Goal: Communication & Community: Answer question/provide support

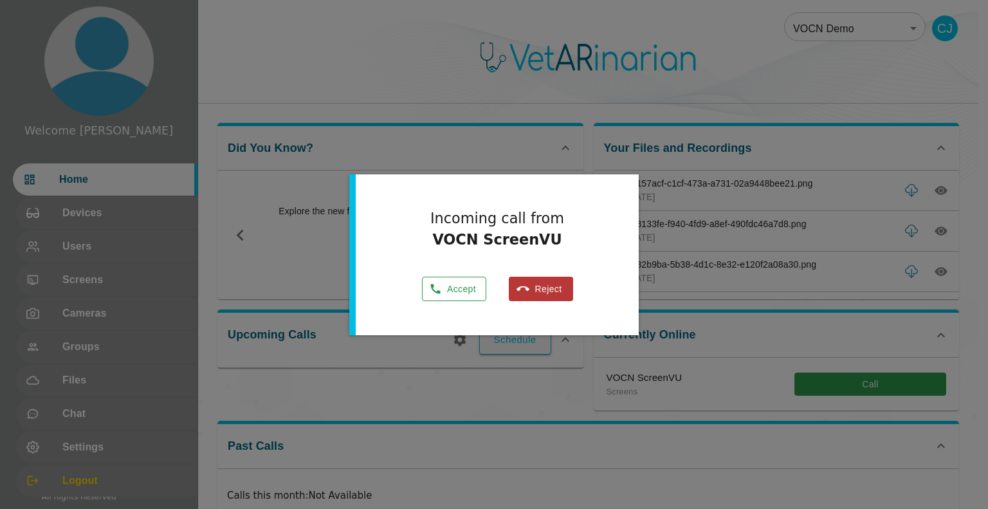
click at [457, 291] on button "Accept" at bounding box center [454, 289] width 64 height 25
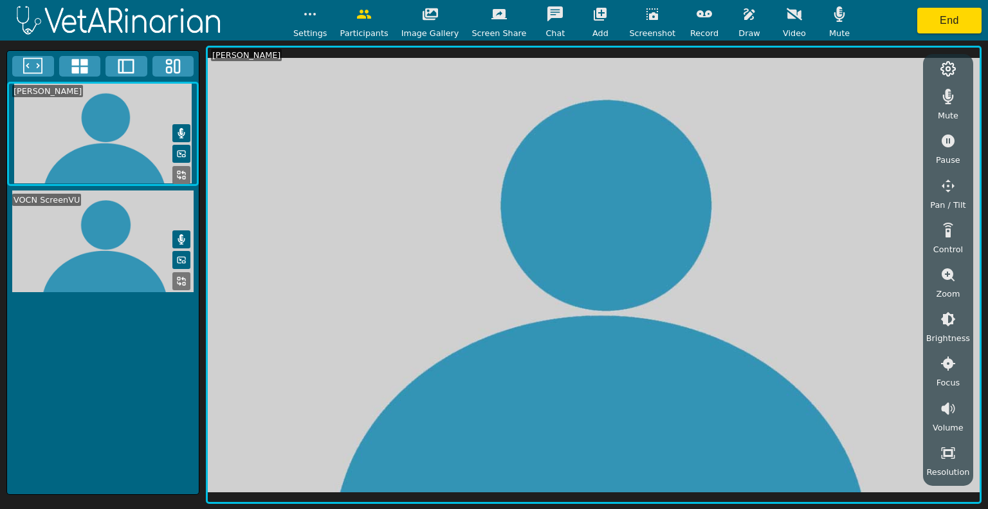
click at [104, 246] on video at bounding box center [103, 241] width 192 height 102
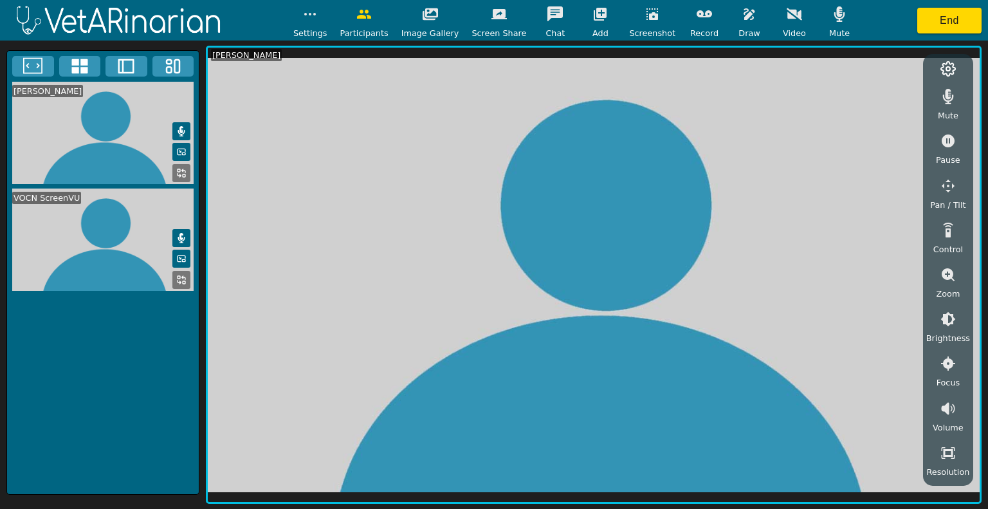
click at [116, 61] on icon at bounding box center [125, 66] width 19 height 19
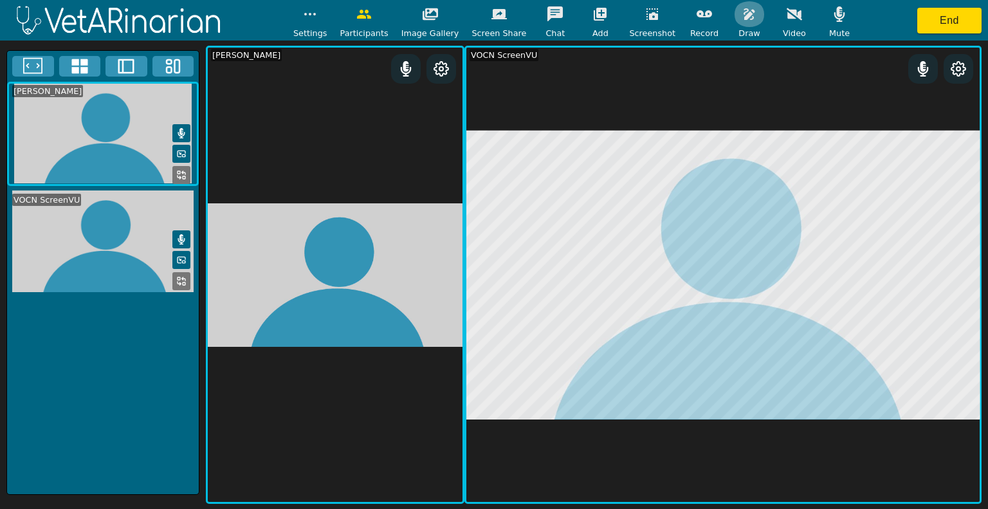
click at [733, 19] on button "button" at bounding box center [749, 14] width 32 height 26
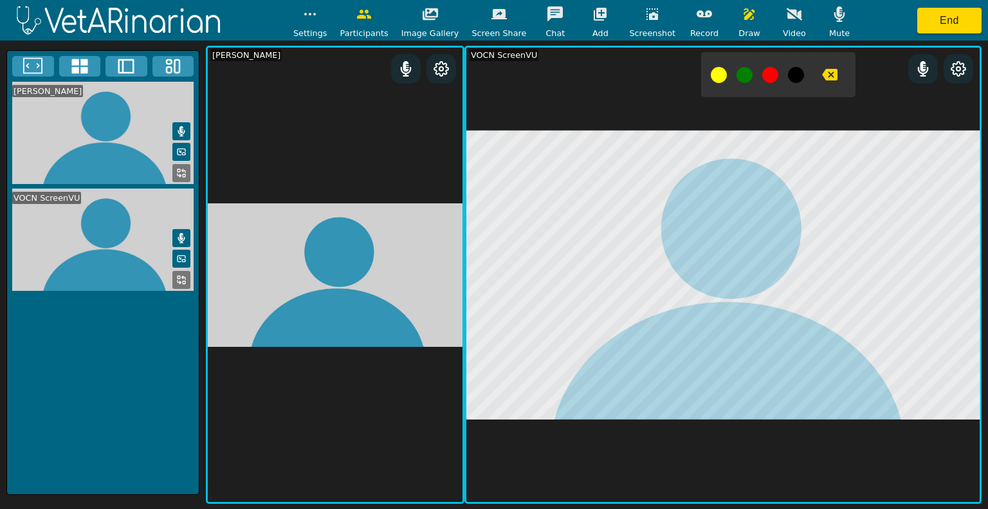
click at [822, 73] on icon "button" at bounding box center [829, 75] width 15 height 12
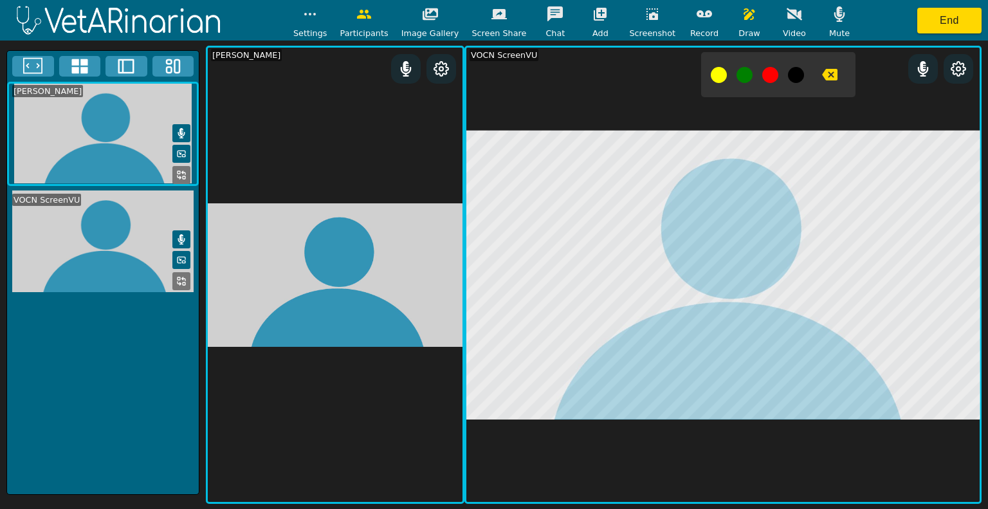
click at [822, 74] on icon "button" at bounding box center [829, 75] width 15 height 12
click at [820, 91] on div at bounding box center [778, 74] width 154 height 45
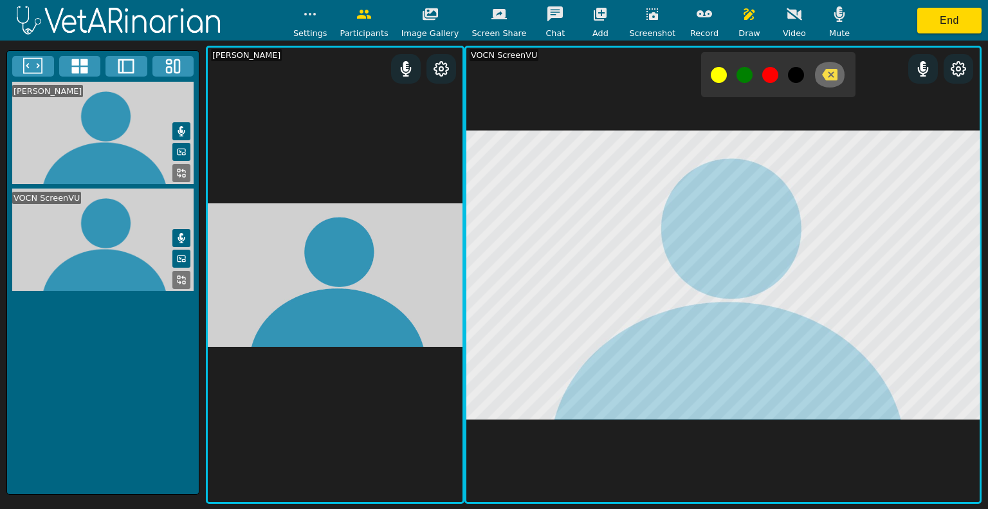
click at [822, 70] on icon "button" at bounding box center [829, 75] width 15 height 12
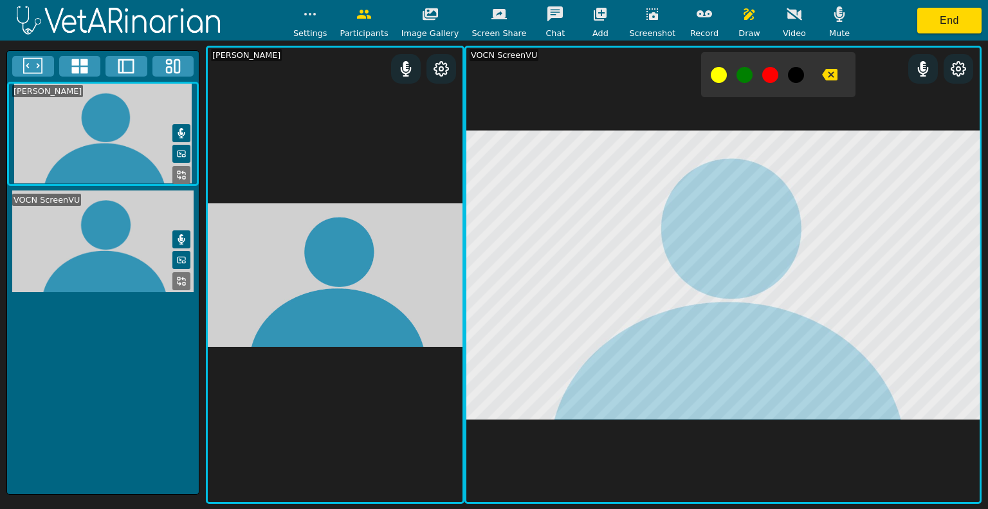
click at [822, 80] on icon "button" at bounding box center [829, 74] width 15 height 15
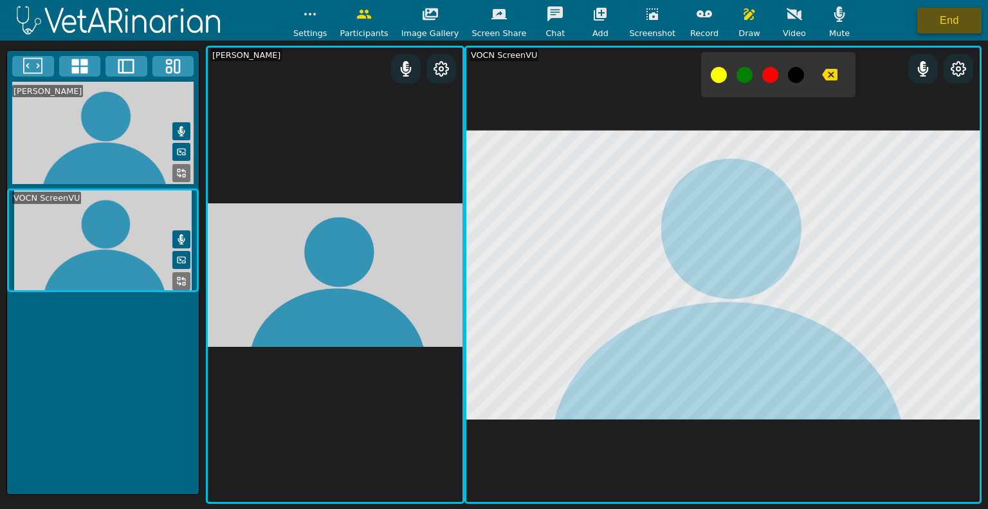
click at [964, 18] on button "End" at bounding box center [949, 21] width 64 height 26
